Goal: Check status: Check status

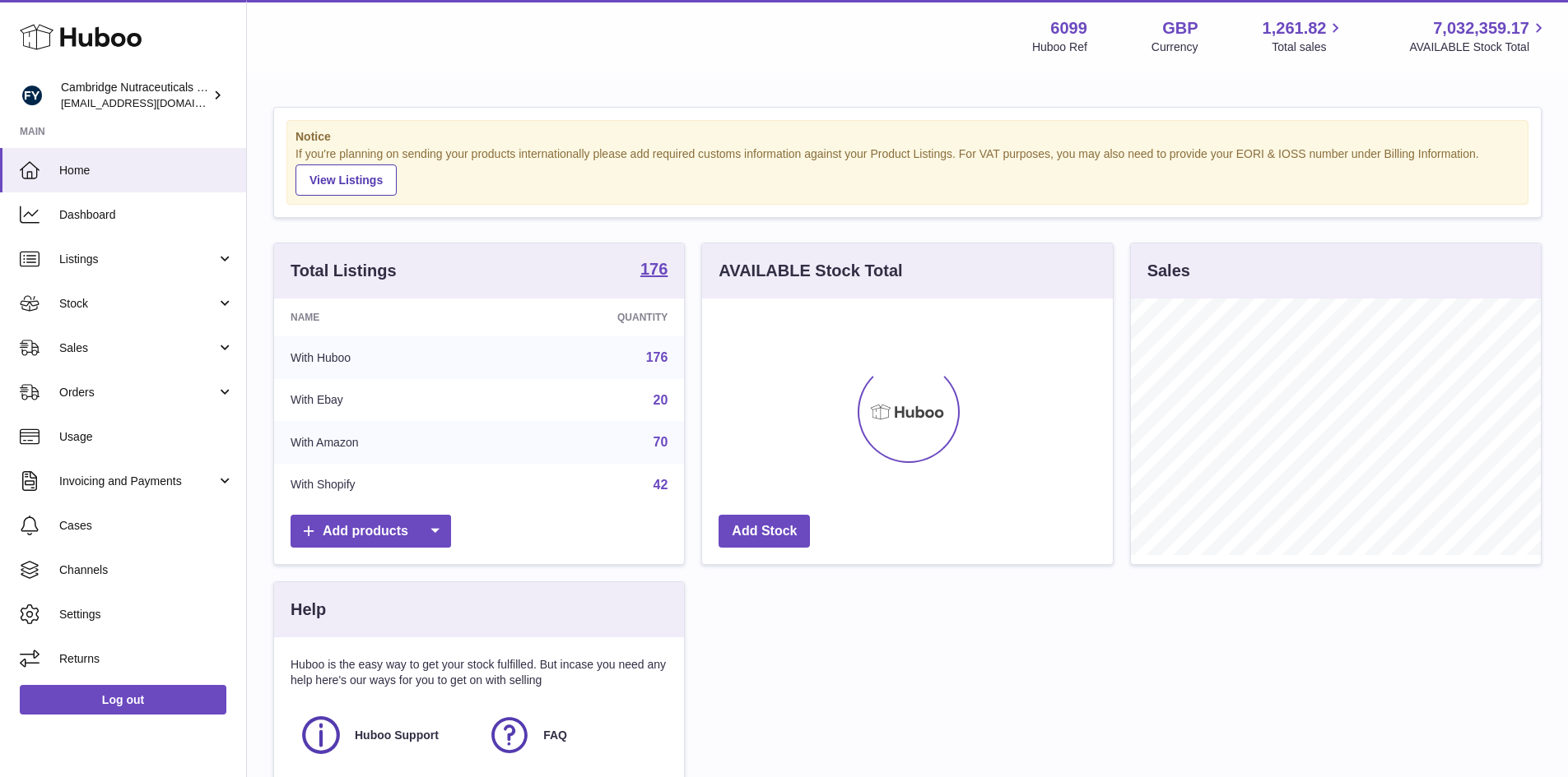
scroll to position [257, 411]
click at [68, 305] on span "Stock" at bounding box center [138, 304] width 158 height 16
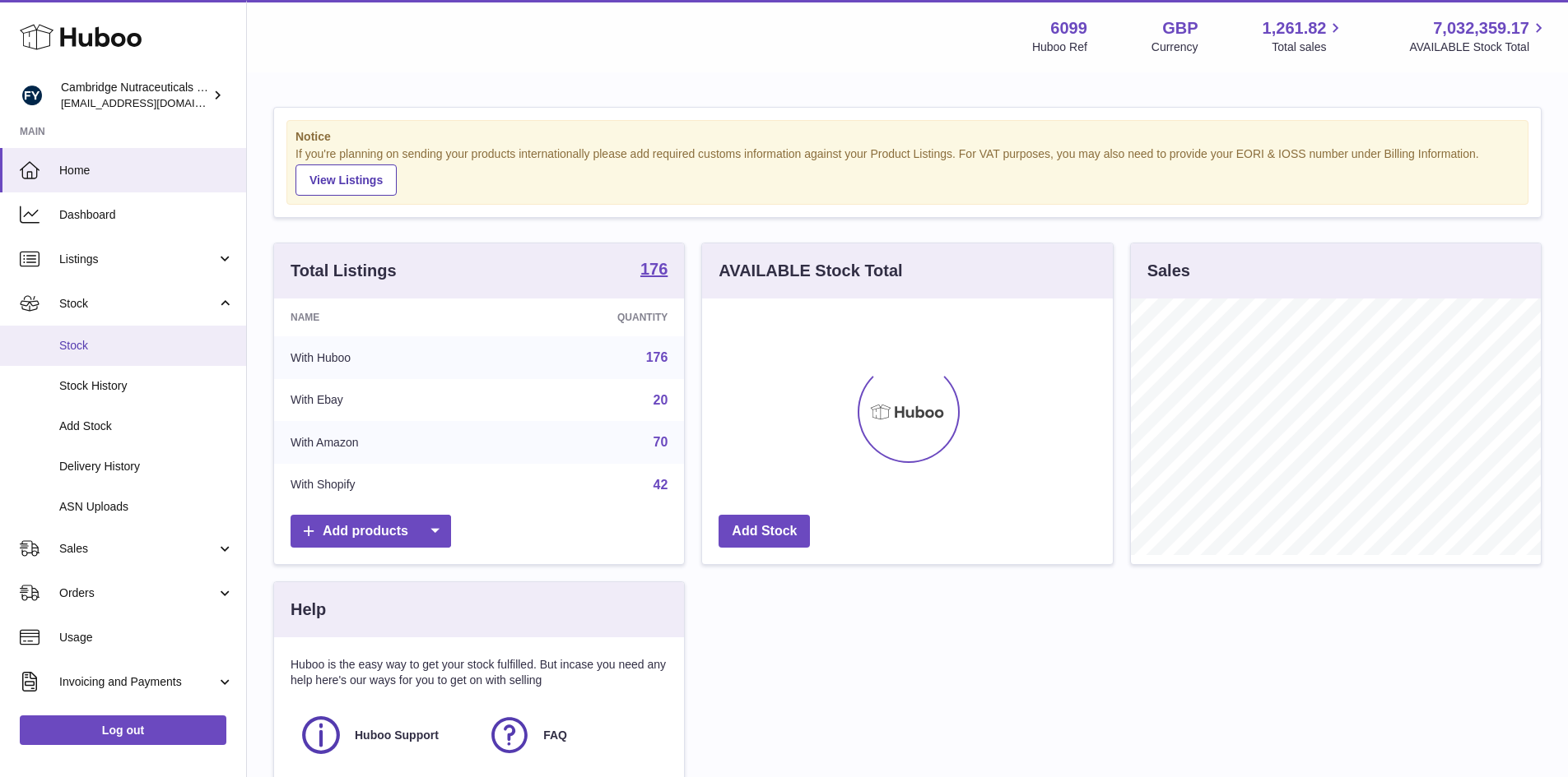
click at [64, 344] on span "Stock" at bounding box center [146, 346] width 174 height 16
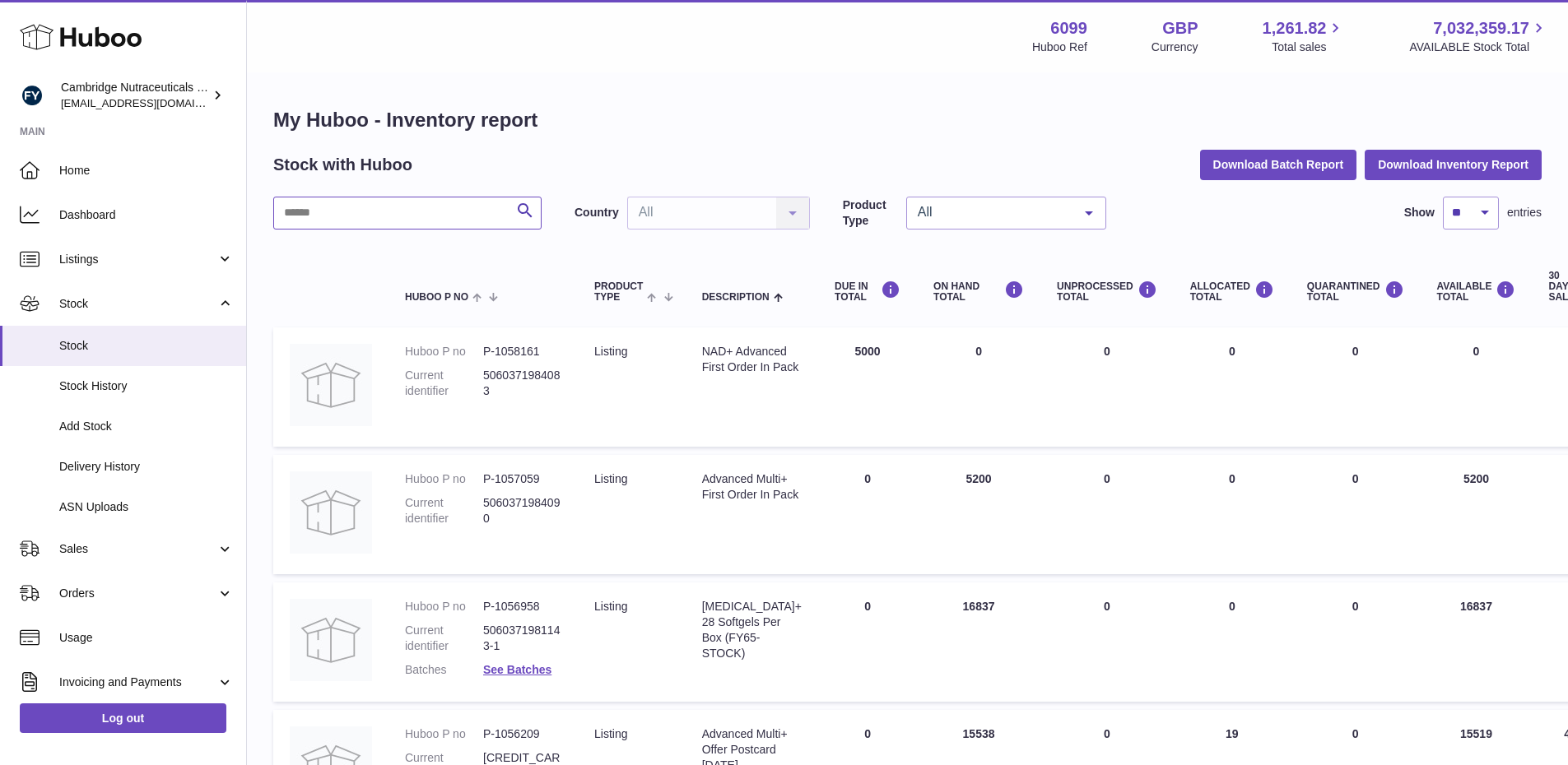
click at [343, 211] on input "text" at bounding box center [407, 213] width 268 height 33
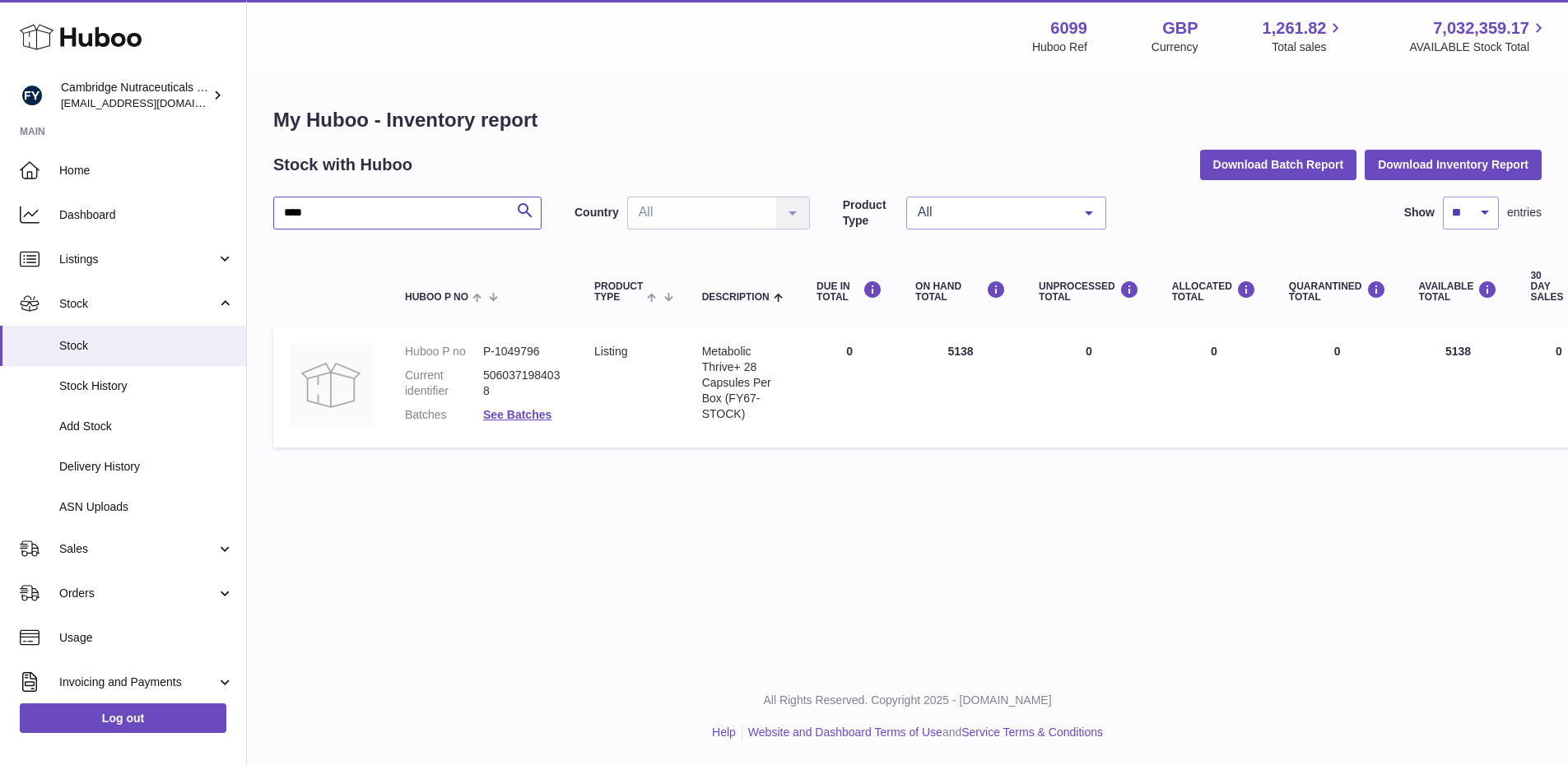
type input "****"
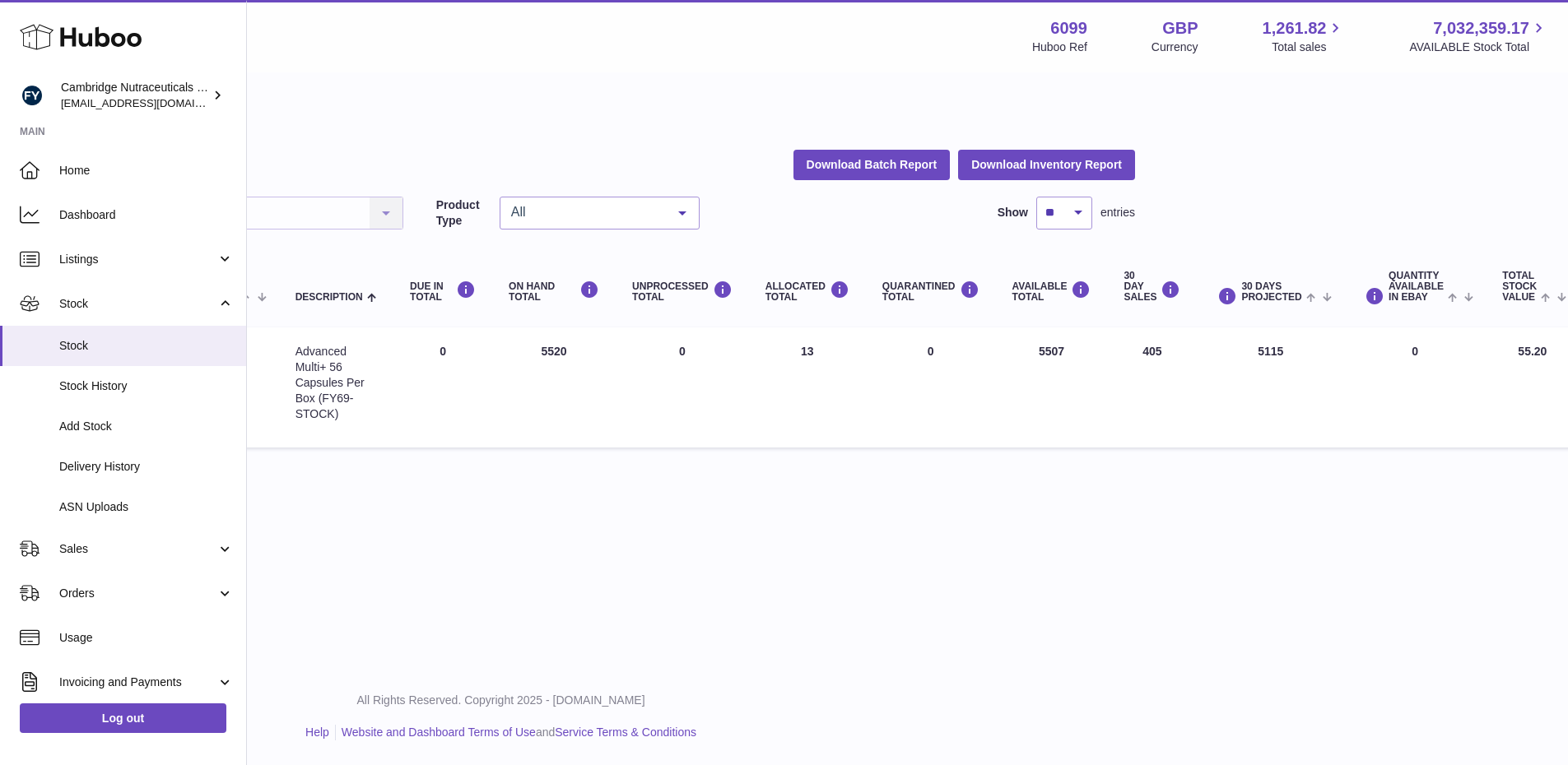
scroll to position [0, 407]
